Goal: Navigation & Orientation: Find specific page/section

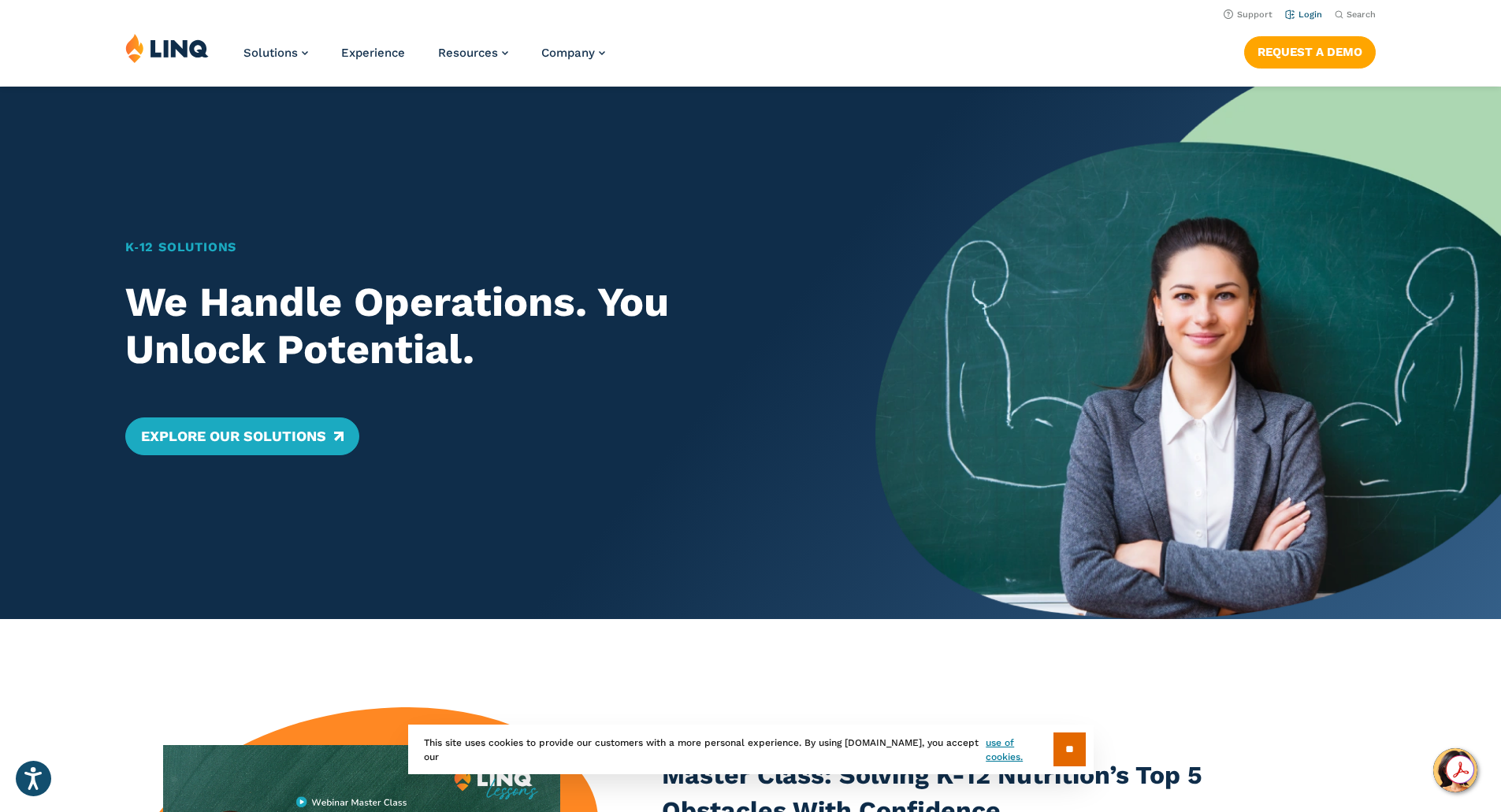
click at [1304, 16] on link "Login" at bounding box center [1304, 14] width 37 height 11
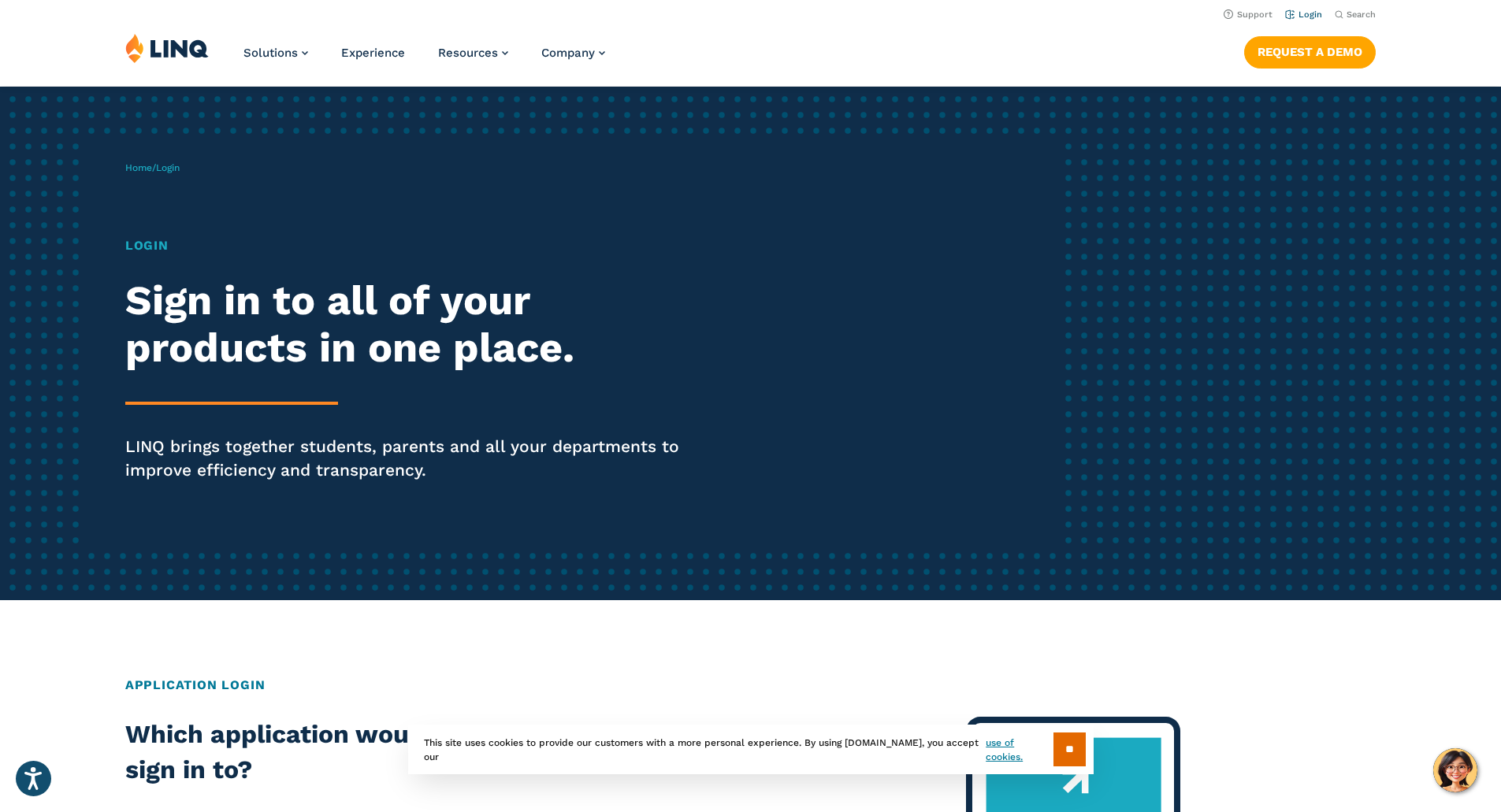
click at [1303, 14] on link "Login" at bounding box center [1304, 14] width 37 height 11
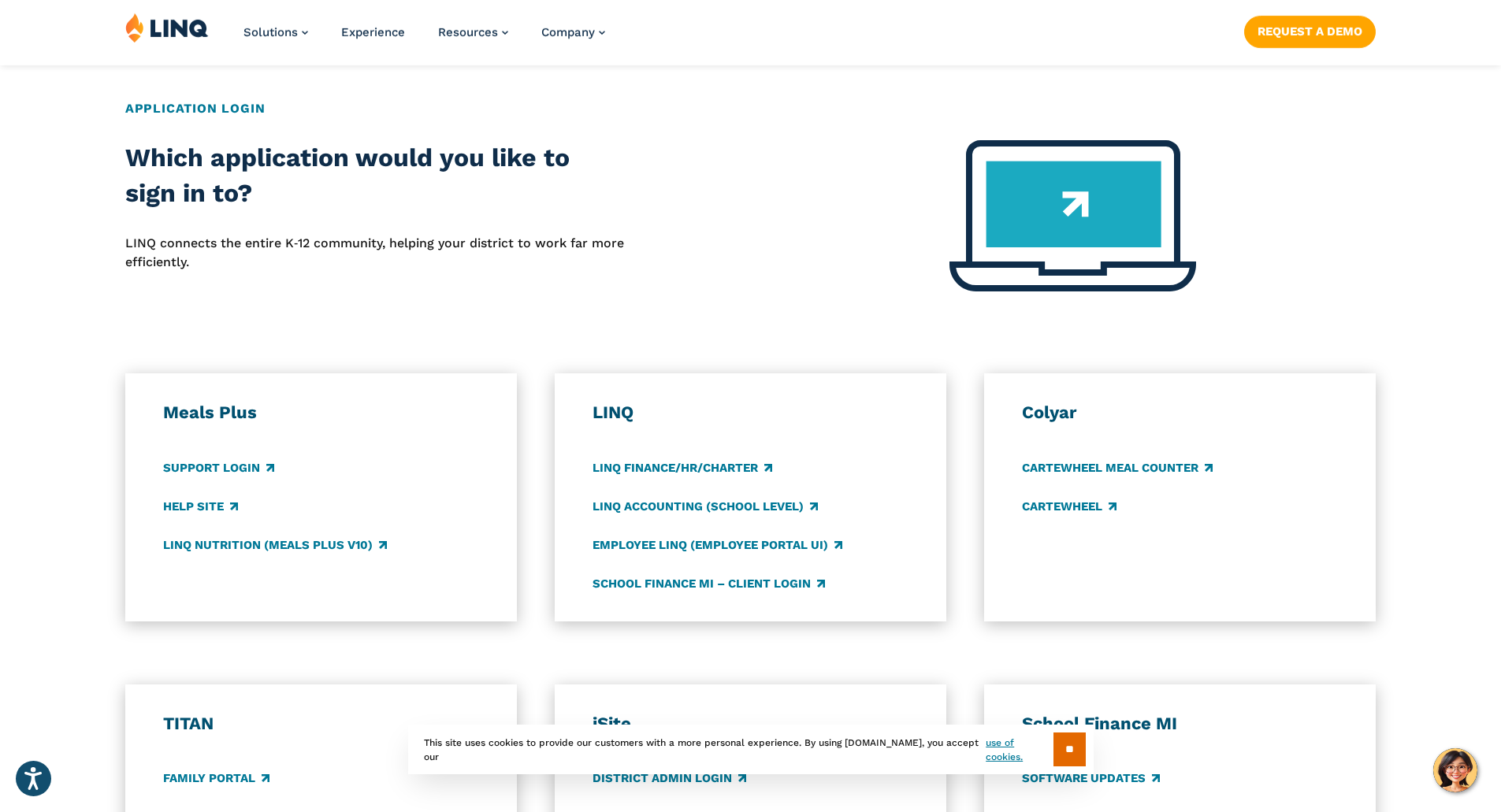
scroll to position [630, 0]
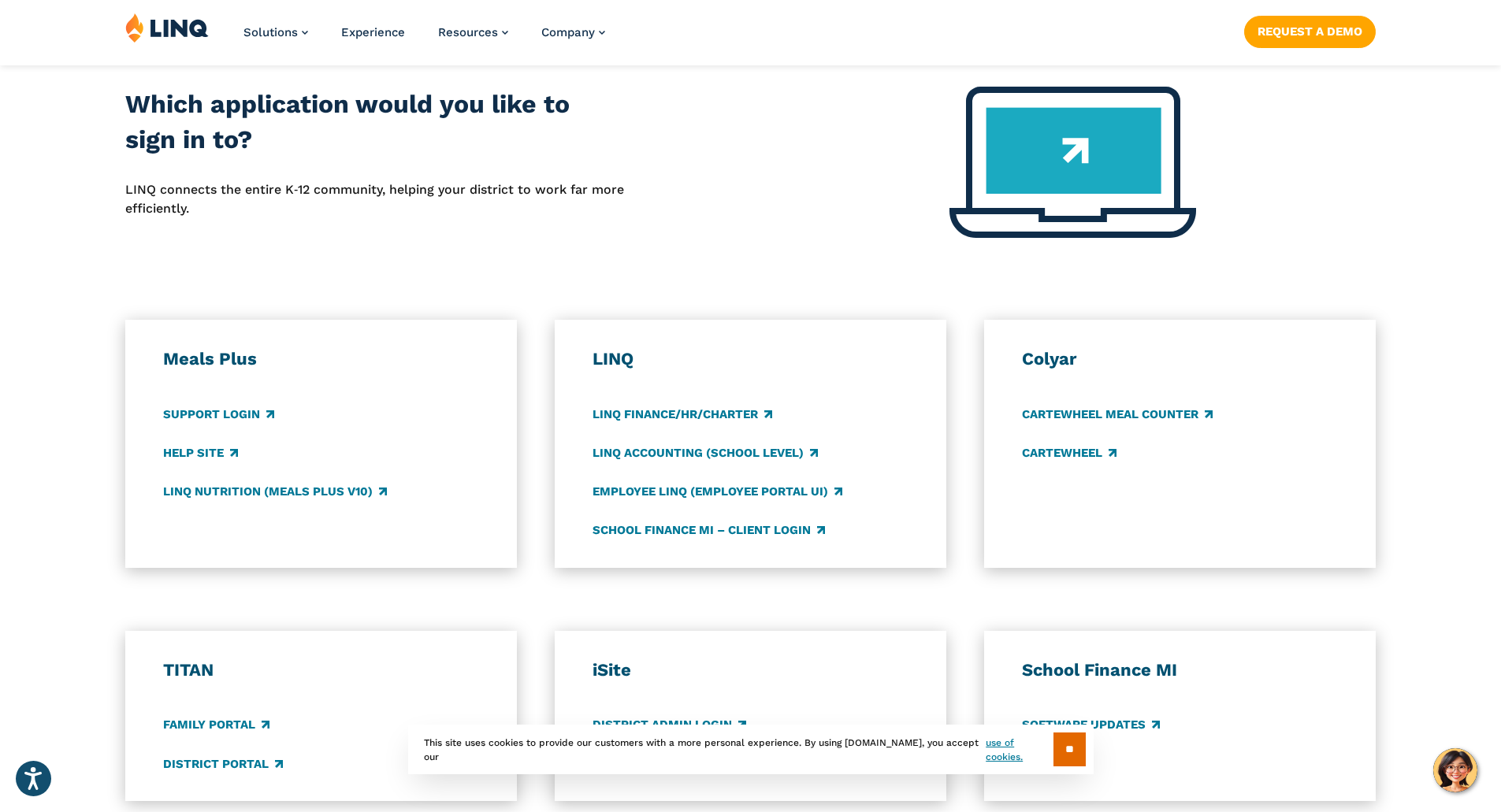
click at [229, 360] on h3 "Meals Plus" at bounding box center [321, 359] width 317 height 22
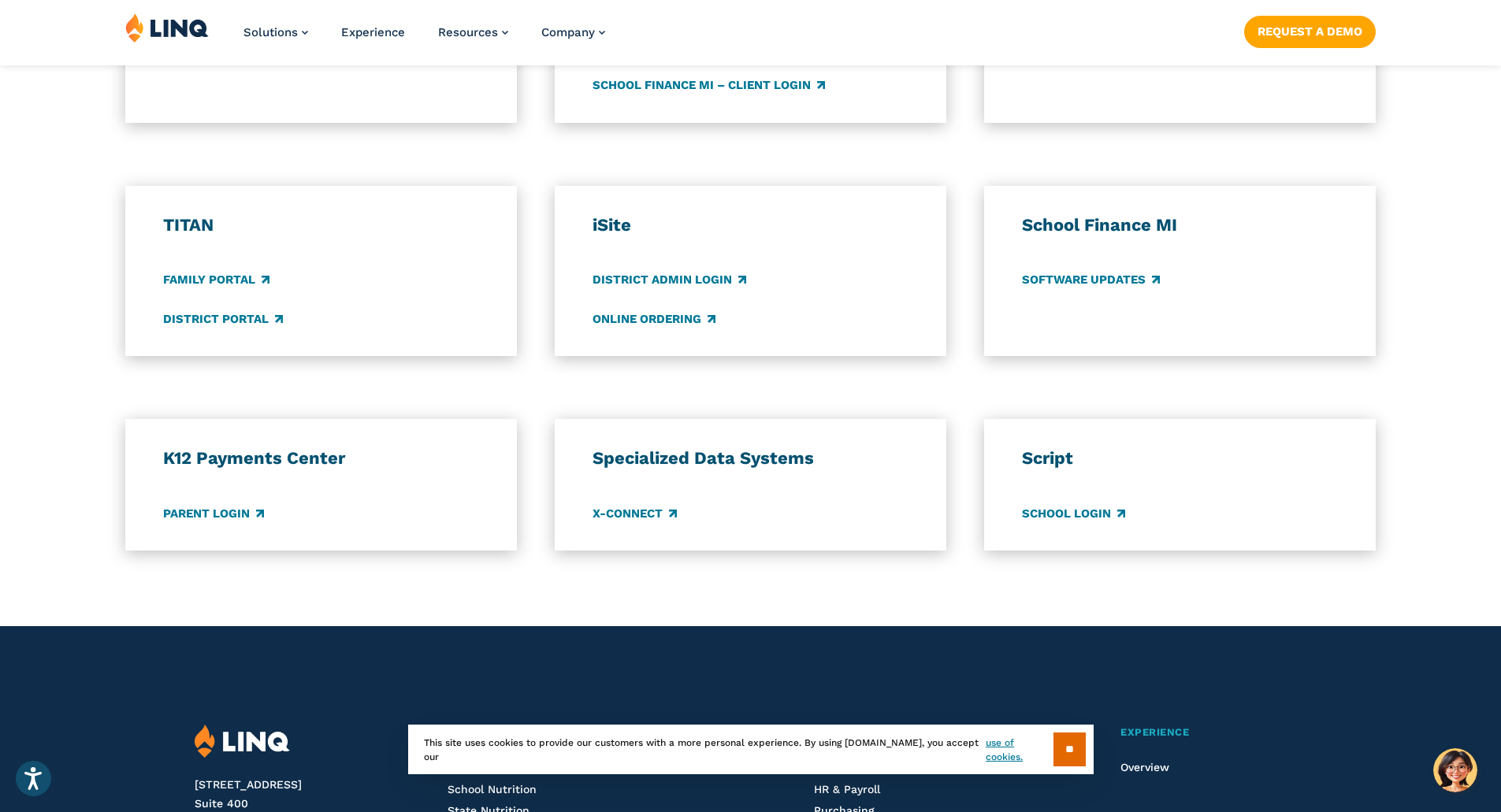
scroll to position [1103, 0]
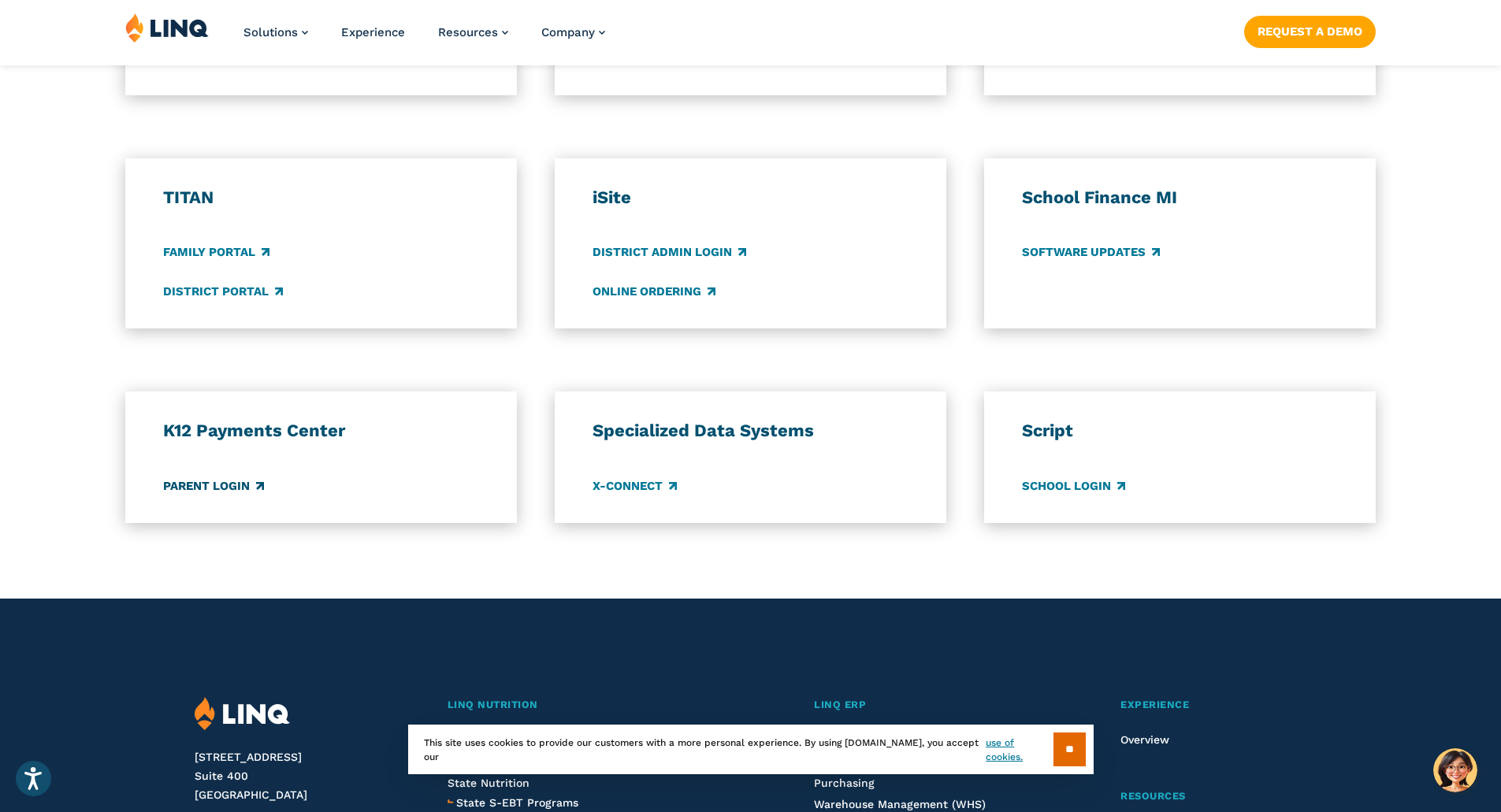
click at [231, 483] on link "Parent Login" at bounding box center [213, 486] width 100 height 17
